Goal: Task Accomplishment & Management: Manage account settings

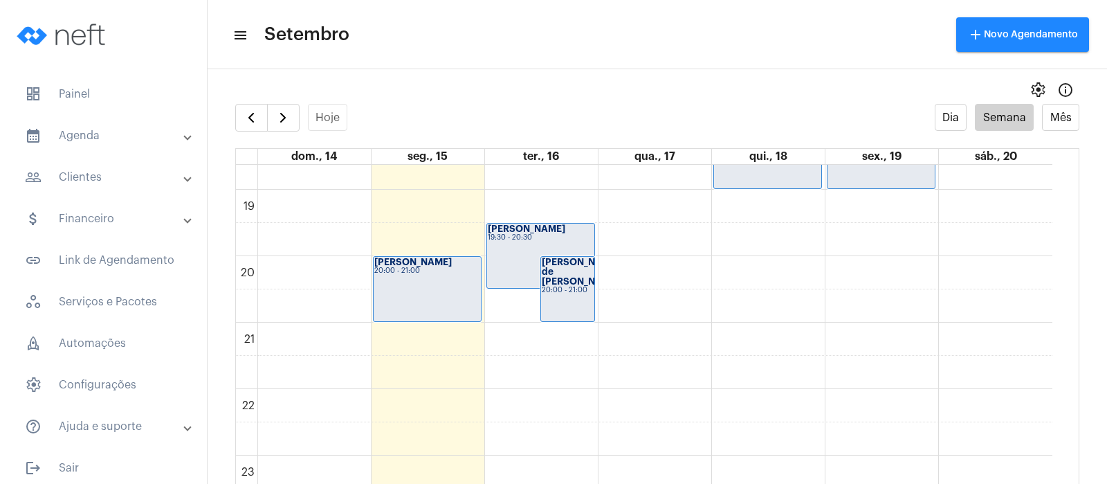
scroll to position [1248, 0]
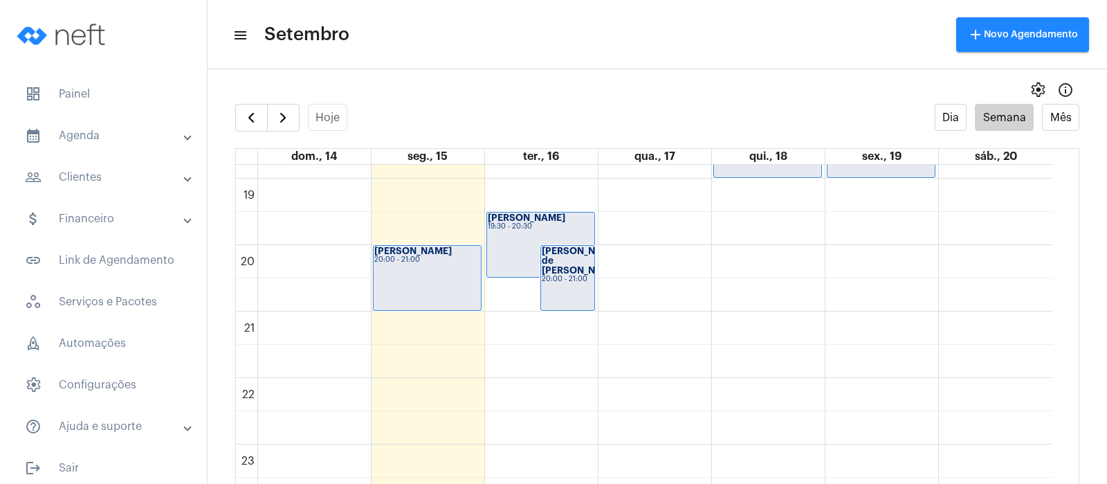
click at [419, 280] on div "[PERSON_NAME] 20:00 - 21:00" at bounding box center [427, 278] width 107 height 64
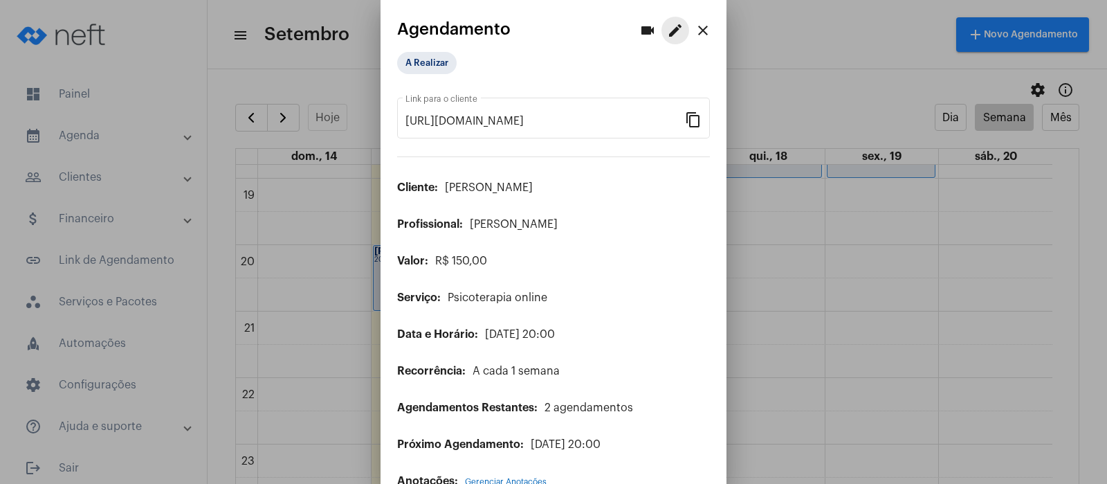
click at [667, 25] on mat-icon "edit" at bounding box center [675, 30] width 17 height 17
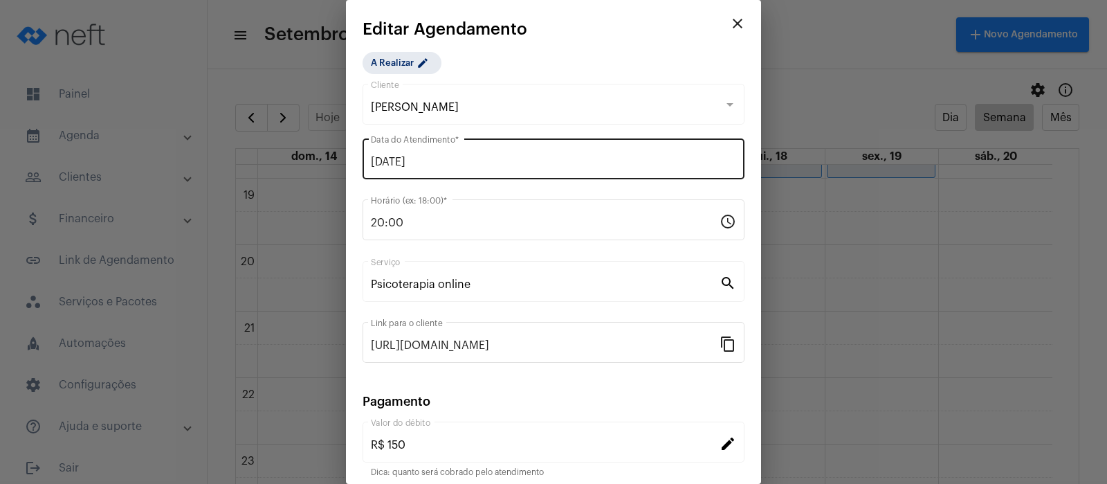
click at [424, 161] on input "[DATE]" at bounding box center [553, 162] width 365 height 12
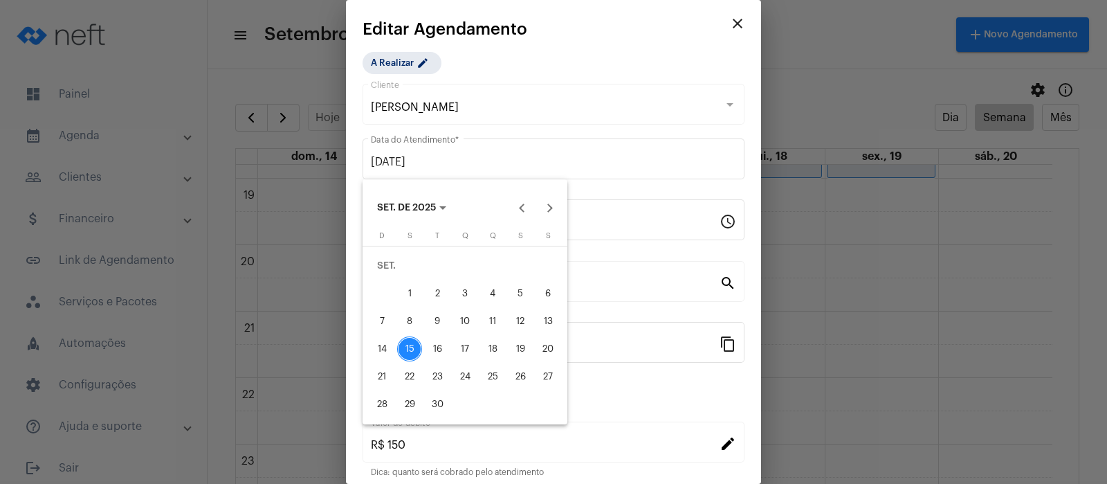
click at [436, 352] on div "16" at bounding box center [437, 348] width 25 height 25
type input "[DATE]"
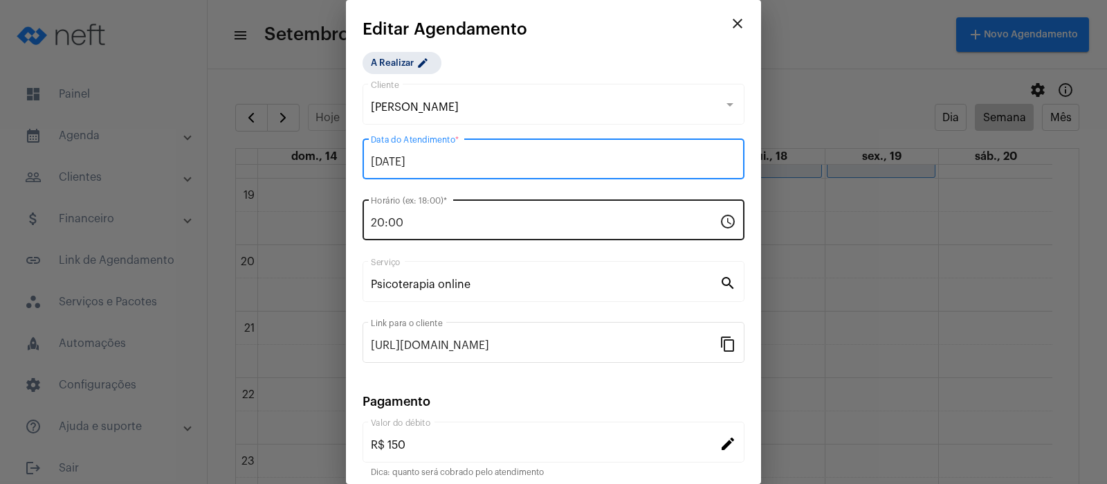
click at [430, 221] on input "20:00" at bounding box center [545, 223] width 349 height 12
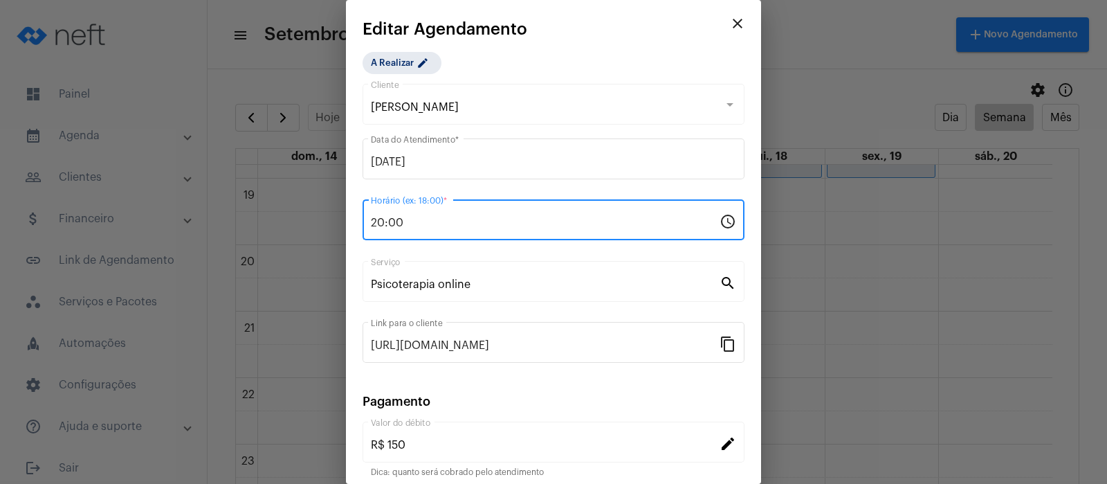
drag, startPoint x: 460, startPoint y: 221, endPoint x: 349, endPoint y: 224, distance: 110.7
click at [349, 224] on mat-dialog-container "close Editar Agendamento A Realizar edit [PERSON_NAME] Cliente [DATE] Data do A…" at bounding box center [553, 242] width 415 height 484
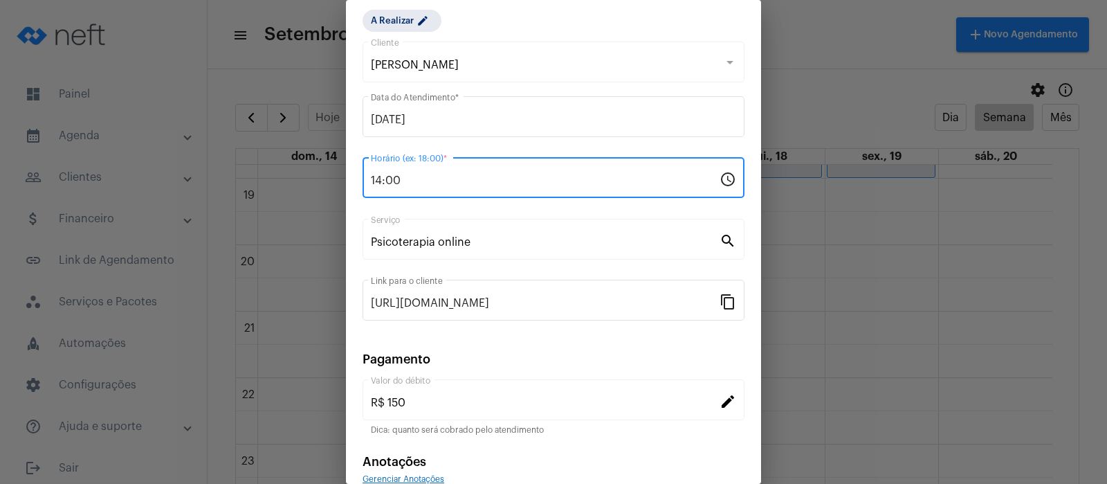
scroll to position [112, 0]
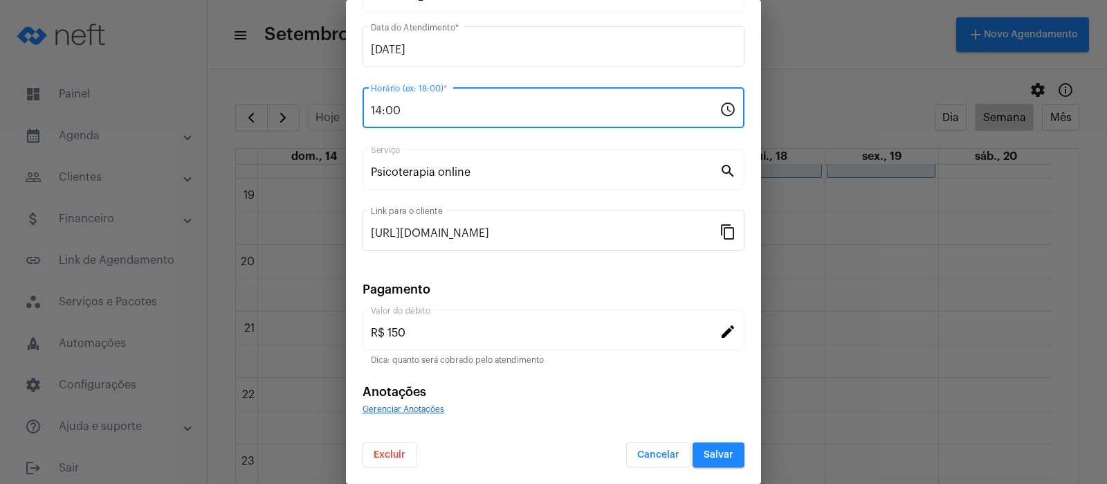
type input "14:00"
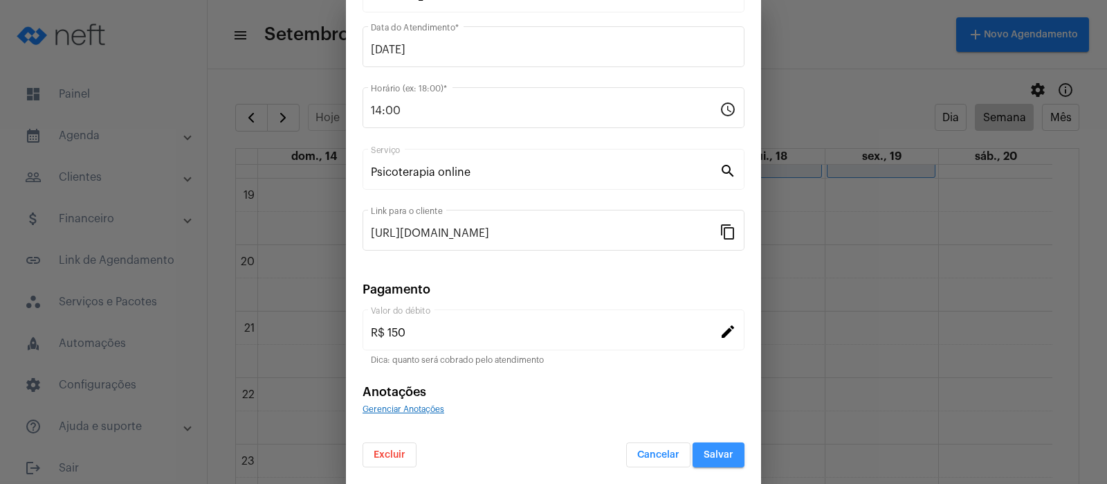
click at [711, 446] on button "Salvar" at bounding box center [719, 454] width 52 height 25
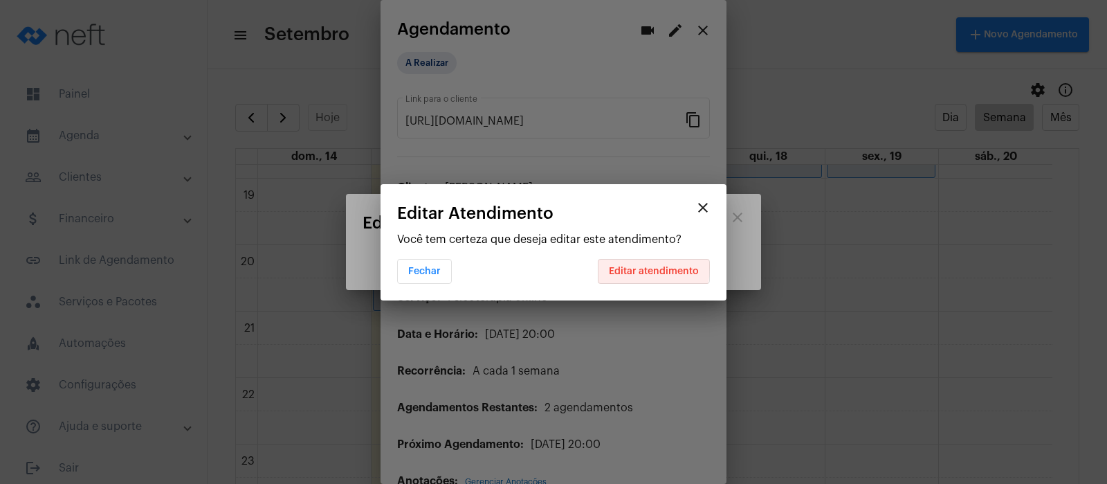
click at [616, 266] on span "Editar atendimento" at bounding box center [654, 271] width 90 height 10
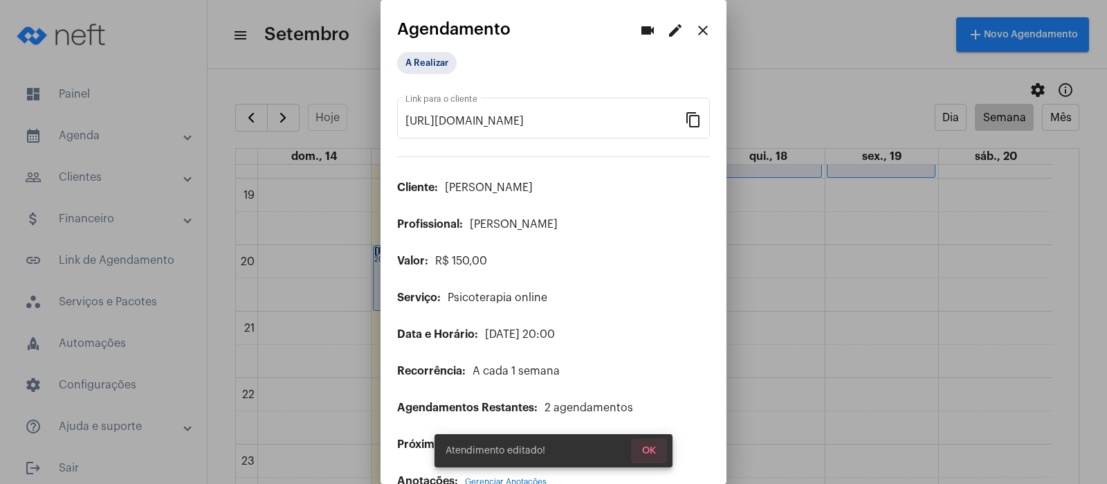
click at [650, 451] on span "OK" at bounding box center [649, 451] width 14 height 10
click at [695, 27] on mat-icon "close" at bounding box center [703, 30] width 17 height 17
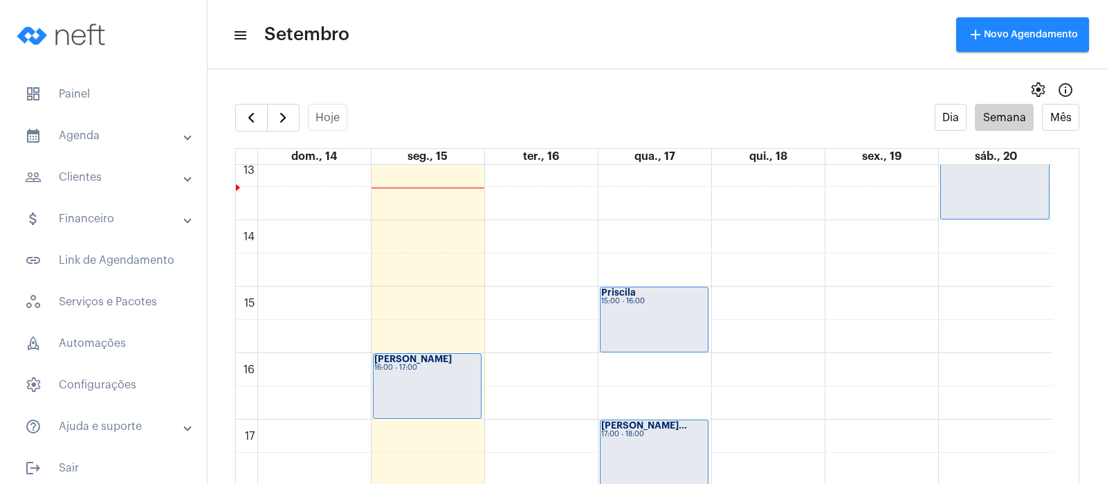
scroll to position [902, 0]
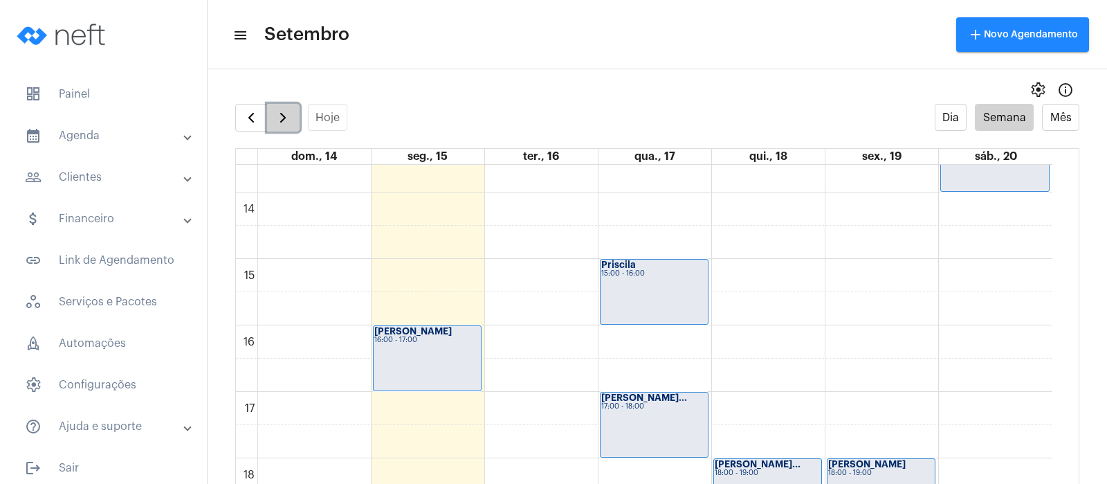
click at [287, 122] on span "button" at bounding box center [283, 117] width 17 height 17
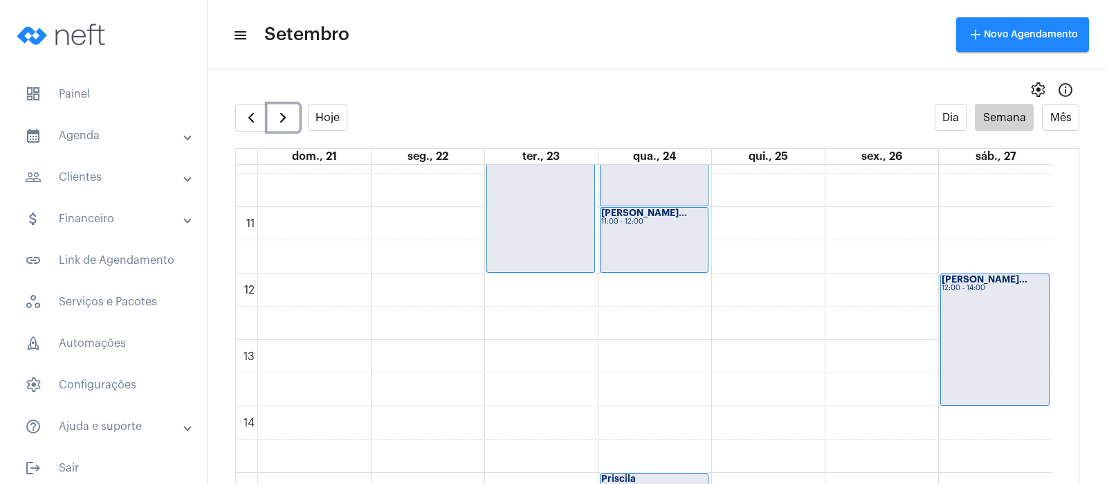
scroll to position [659, 0]
